Goal: Navigation & Orientation: Find specific page/section

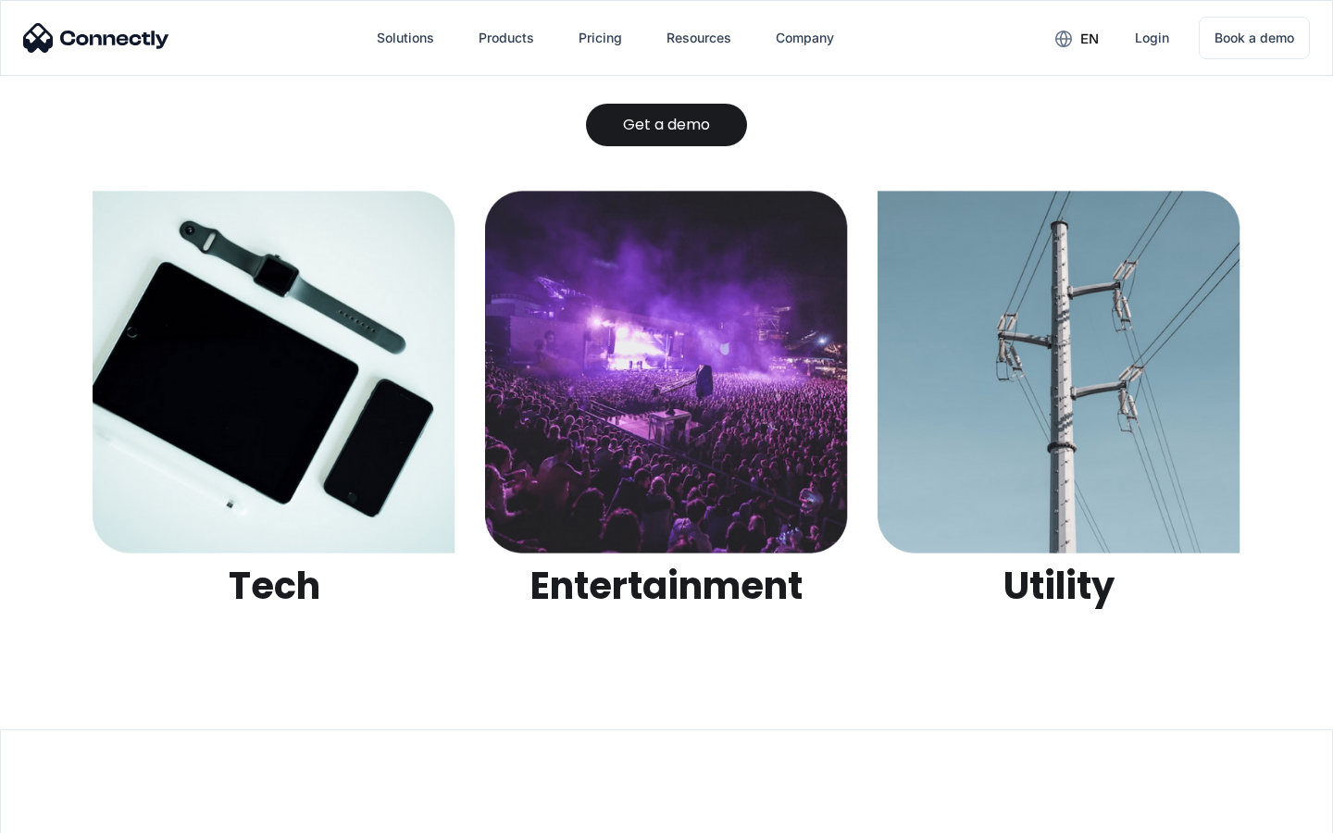
scroll to position [5840, 0]
